Goal: Entertainment & Leisure: Browse casually

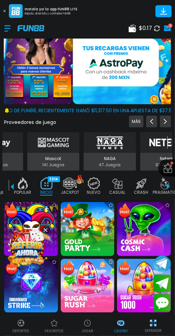
click at [155, 31] on icon at bounding box center [157, 28] width 6 height 6
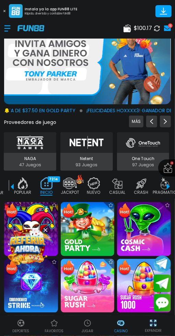
click at [86, 326] on img at bounding box center [88, 323] width 8 height 8
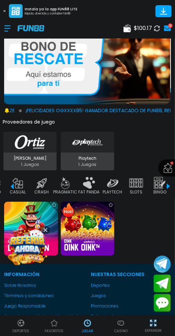
scroll to position [0, 117]
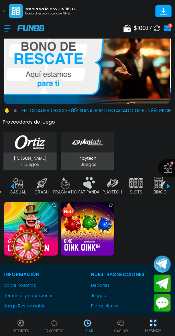
click at [140, 186] on img at bounding box center [137, 183] width 14 height 12
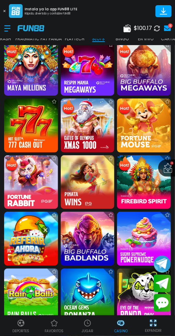
scroll to position [295, 0]
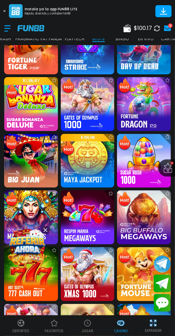
click at [93, 331] on p "JUGAR" at bounding box center [88, 330] width 12 height 5
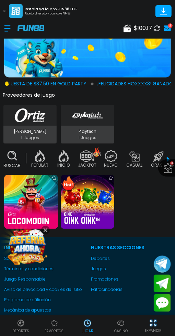
scroll to position [61, 0]
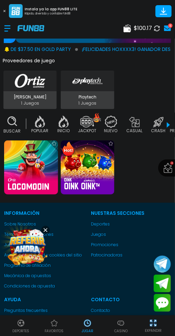
click at [96, 177] on img at bounding box center [88, 167] width 54 height 54
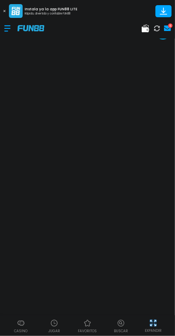
click at [58, 322] on div at bounding box center [54, 323] width 10 height 10
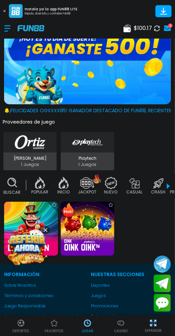
click at [31, 221] on img at bounding box center [31, 229] width 54 height 54
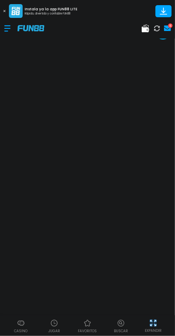
click at [59, 322] on div at bounding box center [54, 323] width 10 height 10
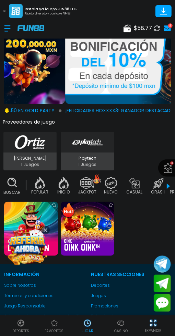
click at [124, 329] on p "Casino" at bounding box center [121, 330] width 13 height 5
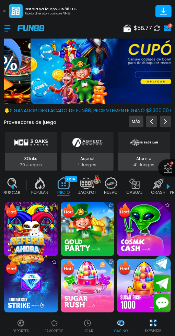
scroll to position [0, 17]
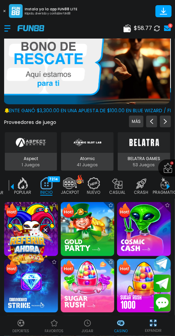
click at [84, 332] on p "JUGAR" at bounding box center [88, 330] width 12 height 5
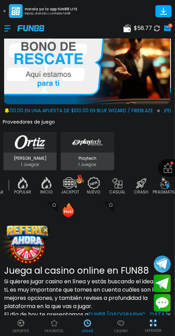
click at [123, 332] on p "Casino" at bounding box center [121, 330] width 13 height 5
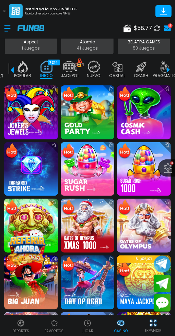
scroll to position [118, 0]
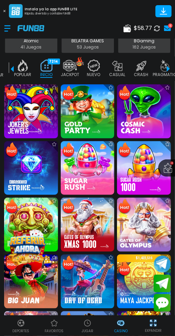
click at [30, 112] on img at bounding box center [31, 111] width 54 height 54
